Goal: Navigation & Orientation: Find specific page/section

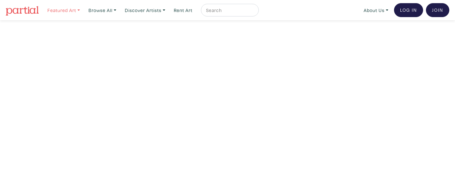
click at [79, 10] on link "Featured Art" at bounding box center [64, 10] width 38 height 13
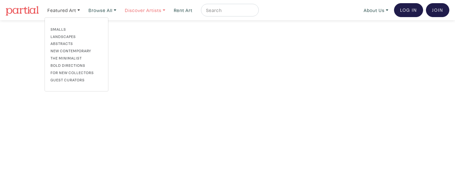
click at [83, 12] on link "Discover Artists" at bounding box center [64, 10] width 38 height 13
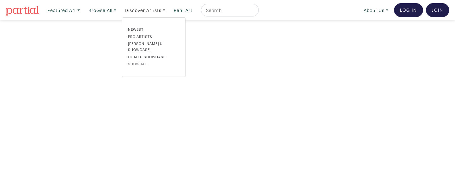
click at [144, 61] on link "Show all" at bounding box center [154, 64] width 52 height 6
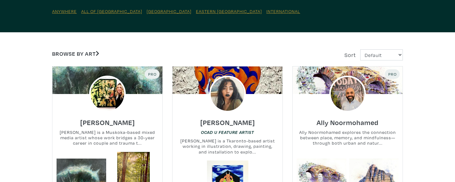
scroll to position [86, 0]
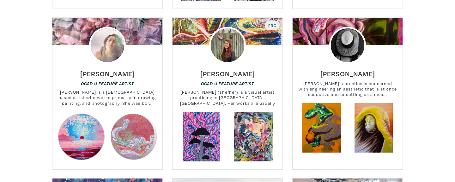
scroll to position [606, 0]
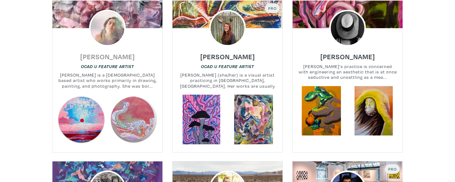
click at [97, 53] on h6 "Melissa Patel" at bounding box center [107, 56] width 55 height 9
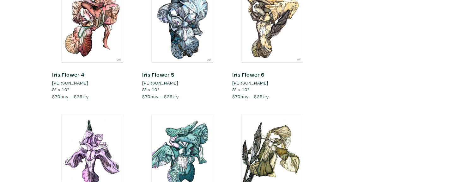
scroll to position [4397, 0]
